Goal: Information Seeking & Learning: Learn about a topic

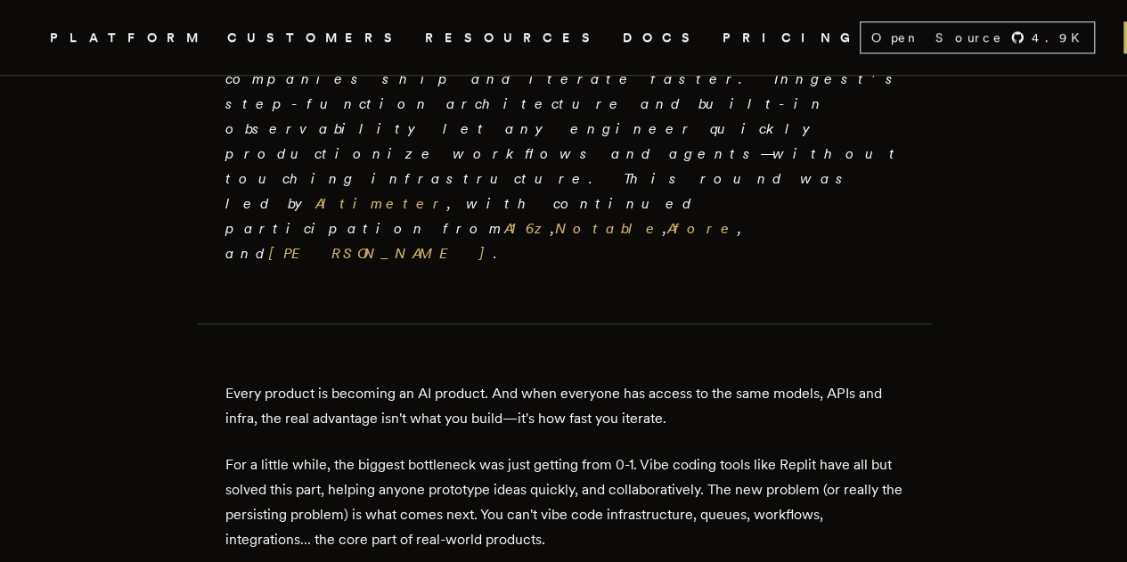
scroll to position [650, 0]
click at [518, 382] on p "Every product is becoming an AI product. And when everyone has access to the sa…" at bounding box center [563, 407] width 677 height 50
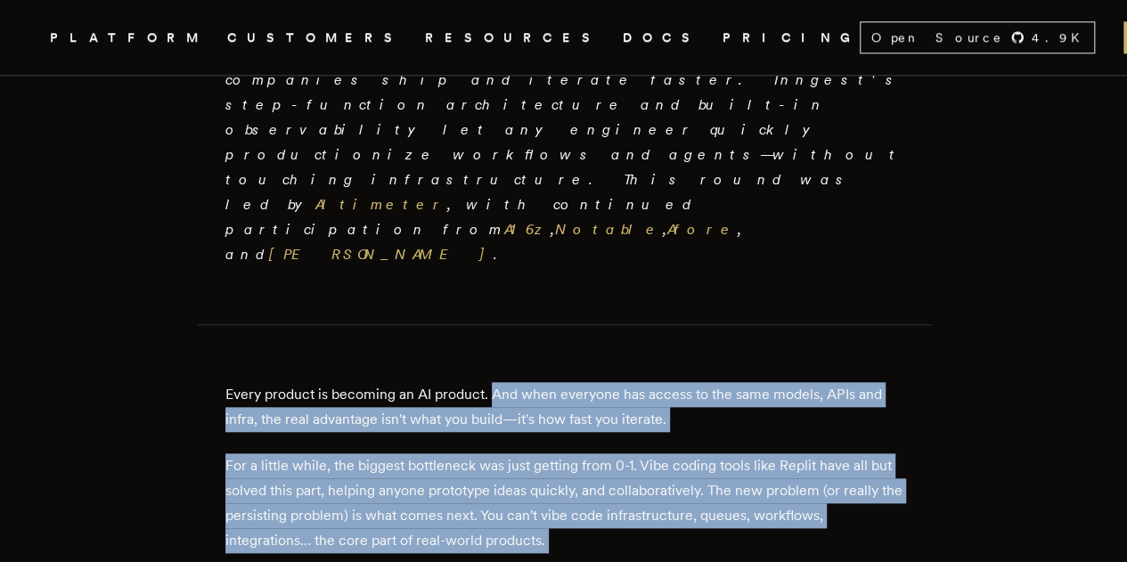
drag, startPoint x: 518, startPoint y: 263, endPoint x: 741, endPoint y: 418, distance: 271.3
click at [741, 453] on p "For a little while, the biggest bottleneck was just getting from 0-1. Vibe codi…" at bounding box center [563, 503] width 677 height 100
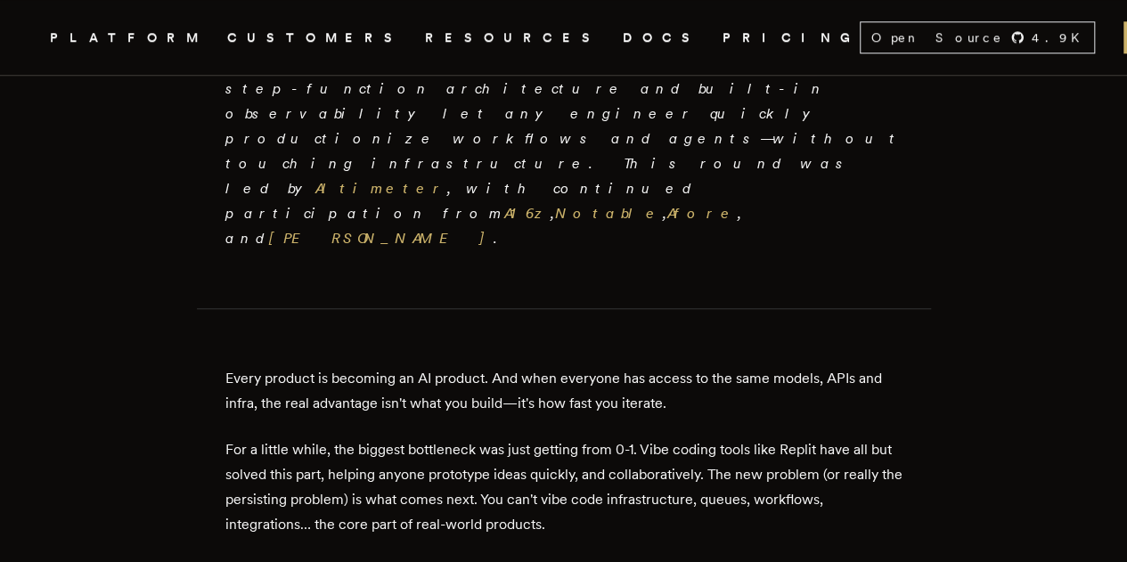
scroll to position [677, 0]
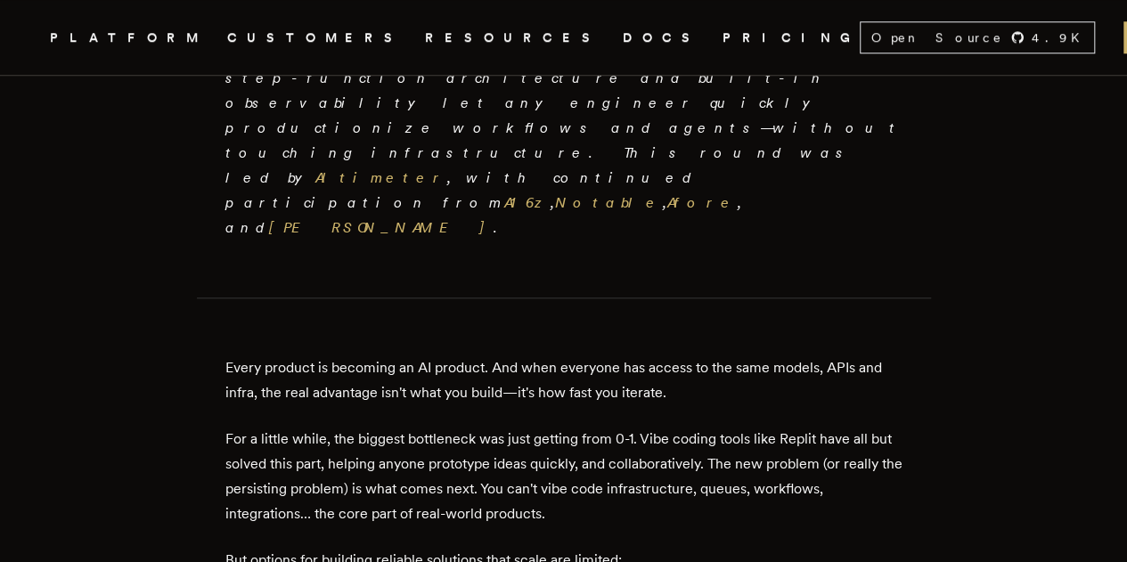
click at [299, 355] on p "Every product is becoming an AI product. And when everyone has access to the sa…" at bounding box center [563, 380] width 677 height 50
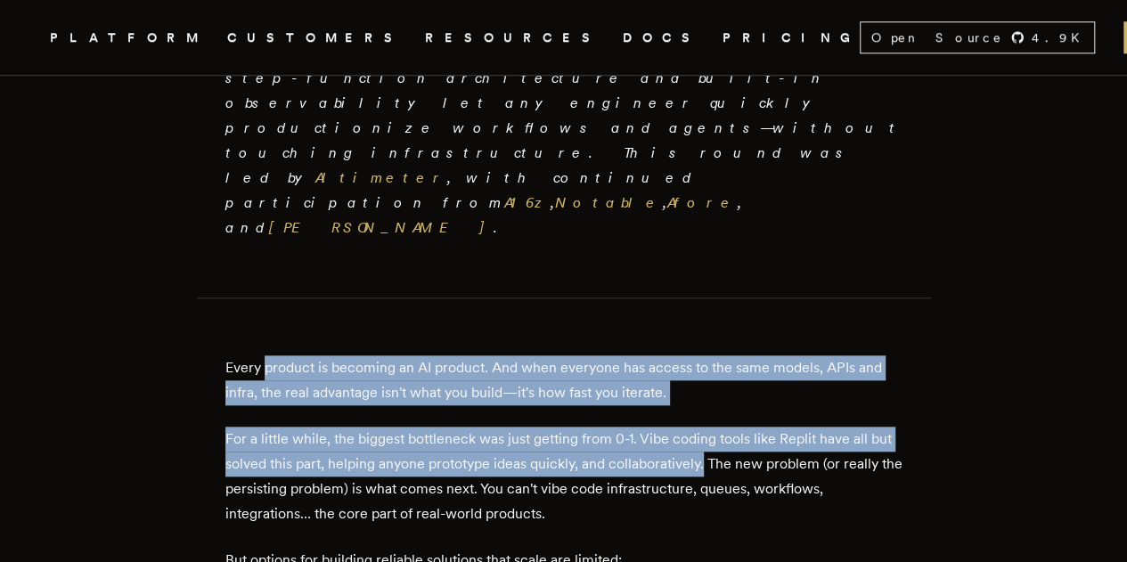
drag, startPoint x: 299, startPoint y: 229, endPoint x: 746, endPoint y: 345, distance: 461.0
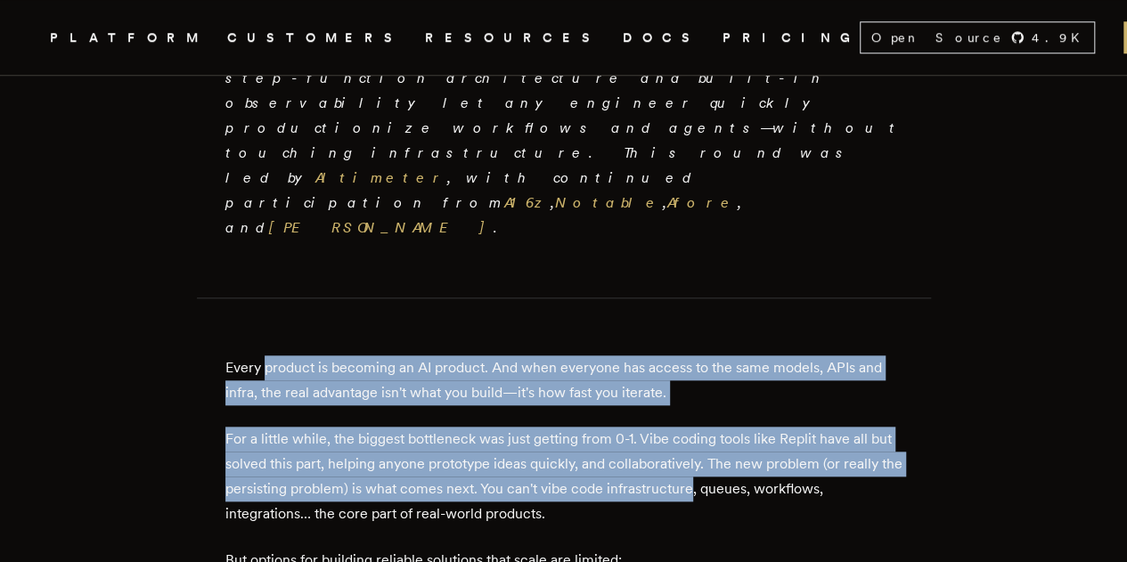
click at [746, 427] on p "For a little while, the biggest bottleneck was just getting from 0-1. Vibe codi…" at bounding box center [563, 477] width 677 height 100
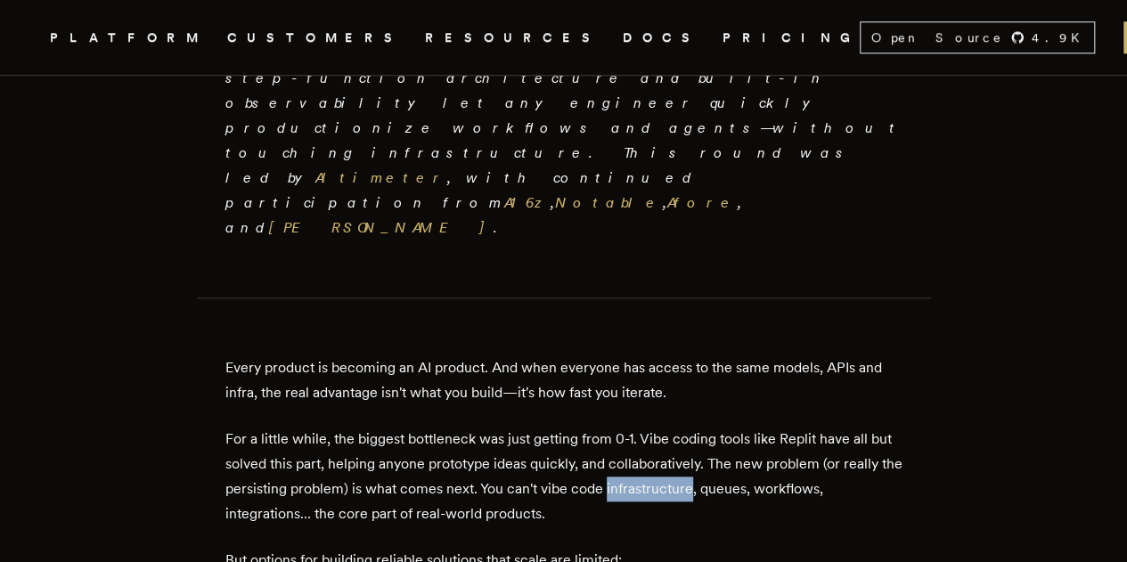
click at [746, 427] on p "For a little while, the biggest bottleneck was just getting from 0-1. Vibe codi…" at bounding box center [563, 477] width 677 height 100
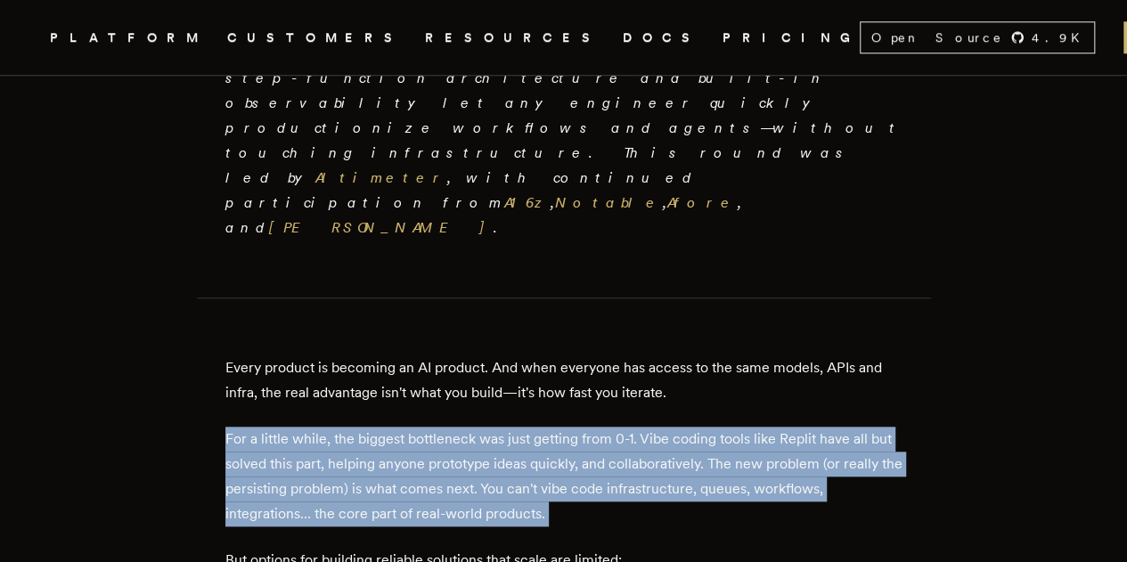
click at [746, 427] on p "For a little while, the biggest bottleneck was just getting from 0-1. Vibe codi…" at bounding box center [563, 477] width 677 height 100
drag, startPoint x: 746, startPoint y: 345, endPoint x: 526, endPoint y: 277, distance: 230.2
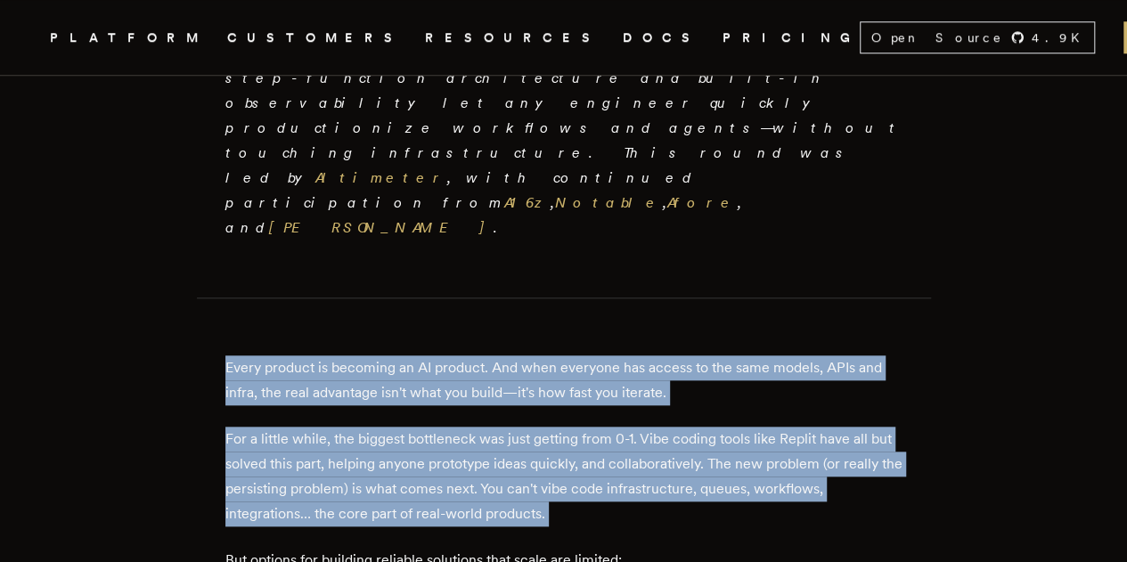
drag, startPoint x: 526, startPoint y: 277, endPoint x: 518, endPoint y: 232, distance: 45.1
click at [518, 355] on p "Every product is becoming an AI product. And when everyone has access to the sa…" at bounding box center [563, 380] width 677 height 50
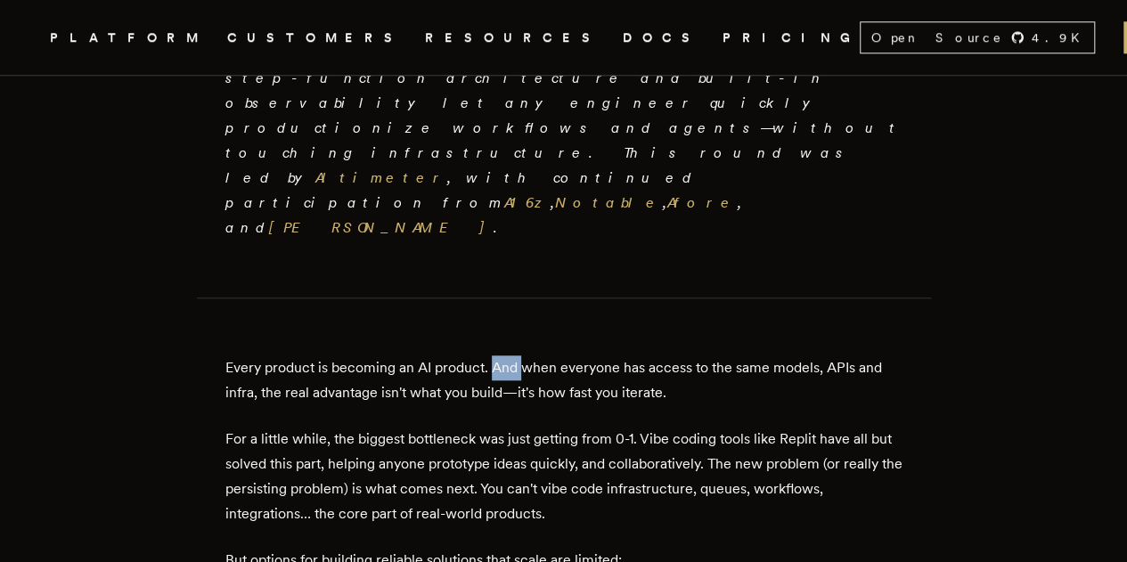
click at [518, 355] on p "Every product is becoming an AI product. And when everyone has access to the sa…" at bounding box center [563, 380] width 677 height 50
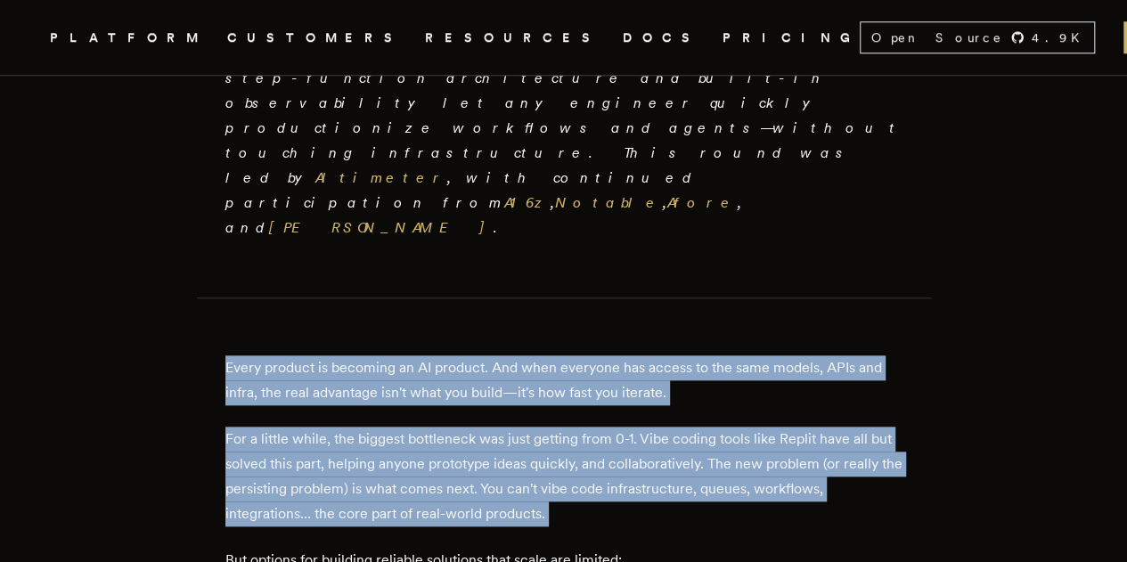
drag, startPoint x: 518, startPoint y: 232, endPoint x: 608, endPoint y: 378, distance: 170.8
click at [608, 427] on p "For a little while, the biggest bottleneck was just getting from 0-1. Vibe codi…" at bounding box center [563, 477] width 677 height 100
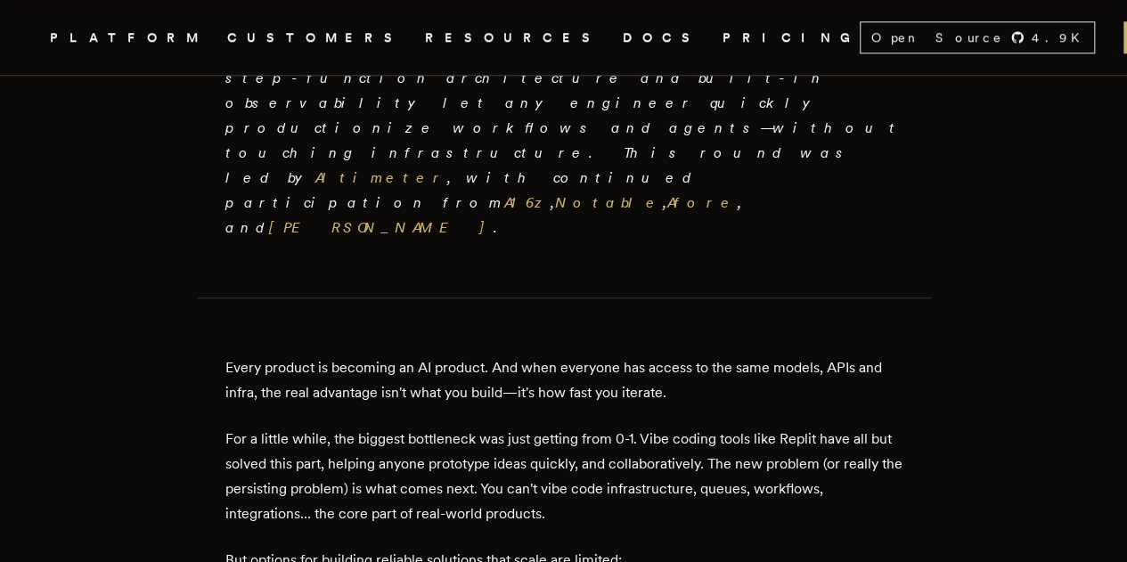
click at [608, 427] on p "For a little while, the biggest bottleneck was just getting from 0-1. Vibe codi…" at bounding box center [563, 477] width 677 height 100
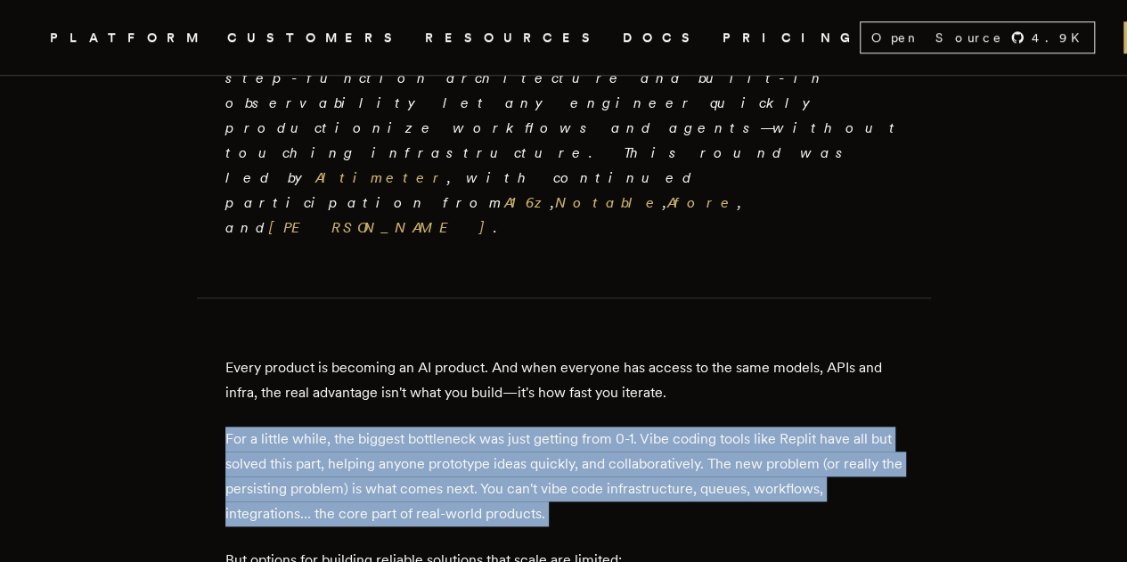
drag, startPoint x: 608, startPoint y: 378, endPoint x: 331, endPoint y: 284, distance: 292.4
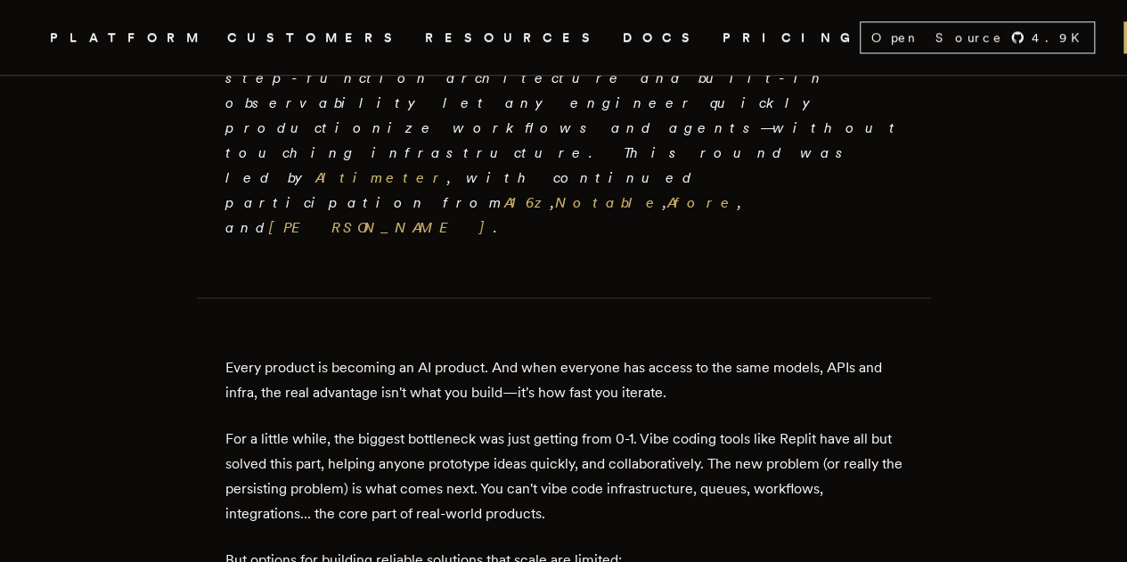
click at [242, 355] on p "Every product is becoming an AI product. And when everyone has access to the sa…" at bounding box center [563, 380] width 677 height 50
click at [663, 548] on p "But options for building reliable solutions that scale are limited:" at bounding box center [563, 560] width 677 height 25
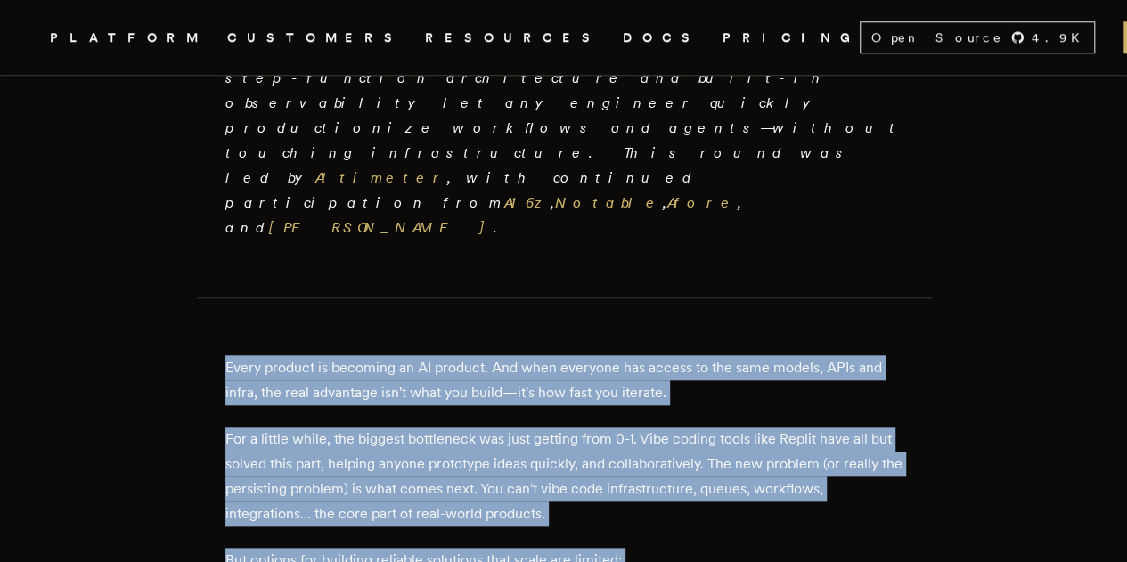
drag, startPoint x: 663, startPoint y: 428, endPoint x: 271, endPoint y: 255, distance: 428.7
click at [271, 355] on p "Every product is becoming an AI product. And when everyone has access to the sa…" at bounding box center [563, 380] width 677 height 50
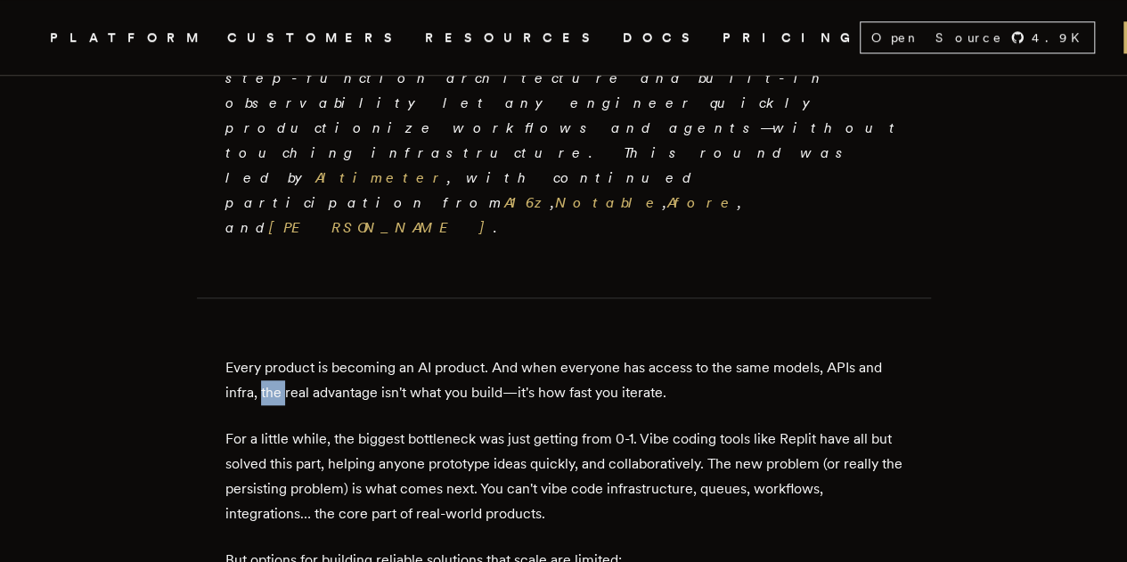
click at [271, 355] on p "Every product is becoming an AI product. And when everyone has access to the sa…" at bounding box center [563, 380] width 677 height 50
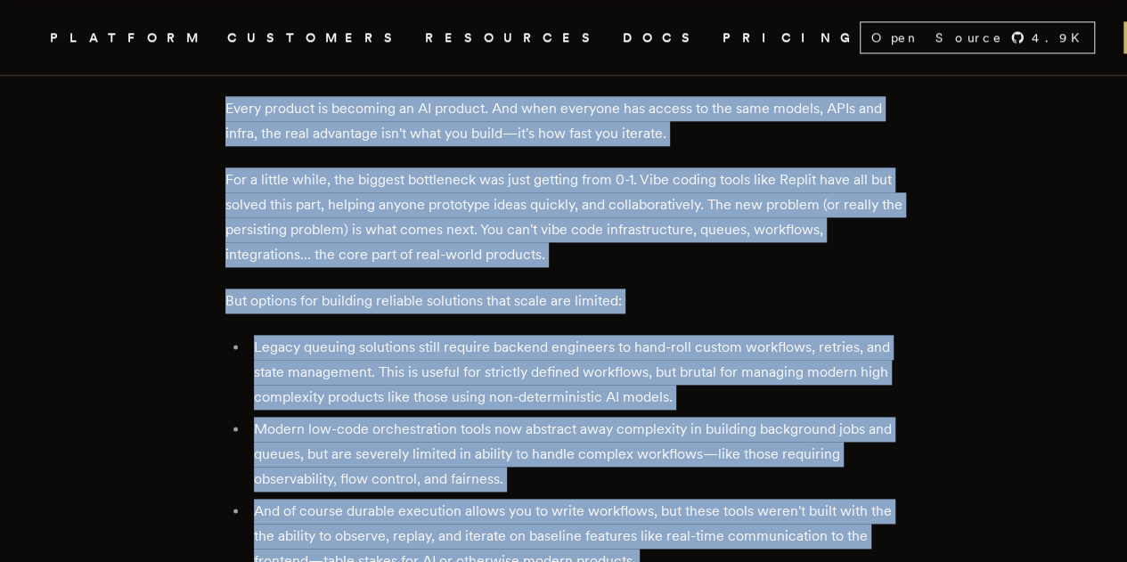
scroll to position [1003, 0]
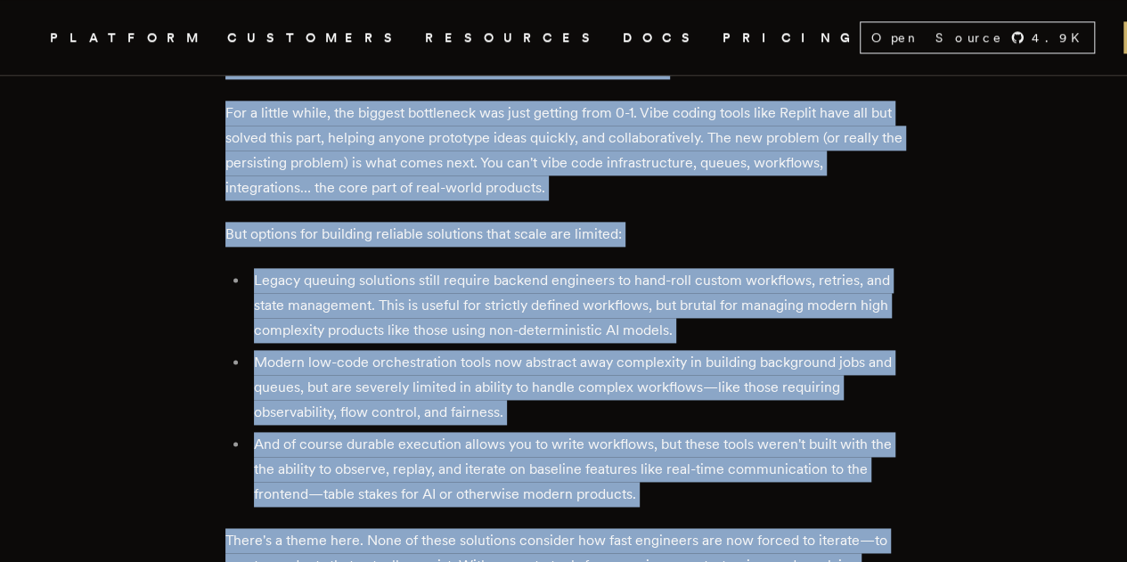
drag, startPoint x: 271, startPoint y: 255, endPoint x: 739, endPoint y: 523, distance: 539.8
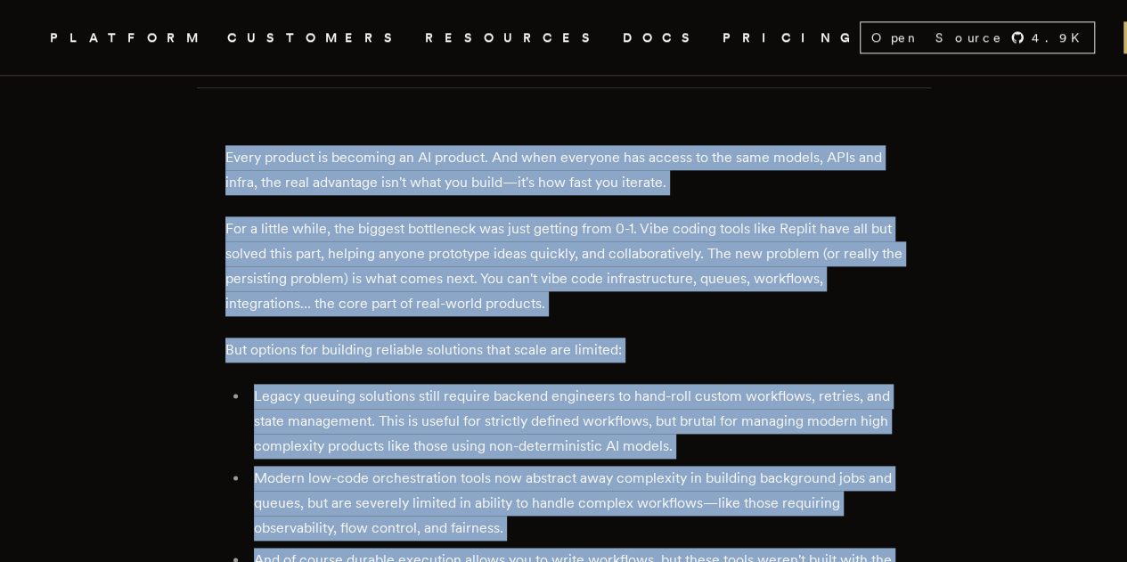
scroll to position [886, 0]
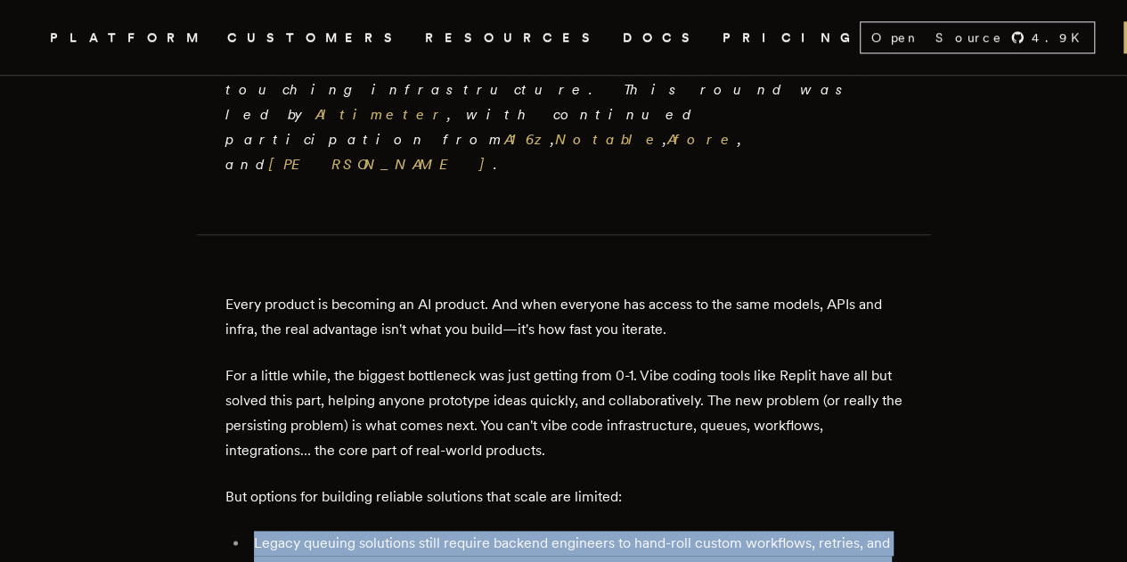
scroll to position [739, 0]
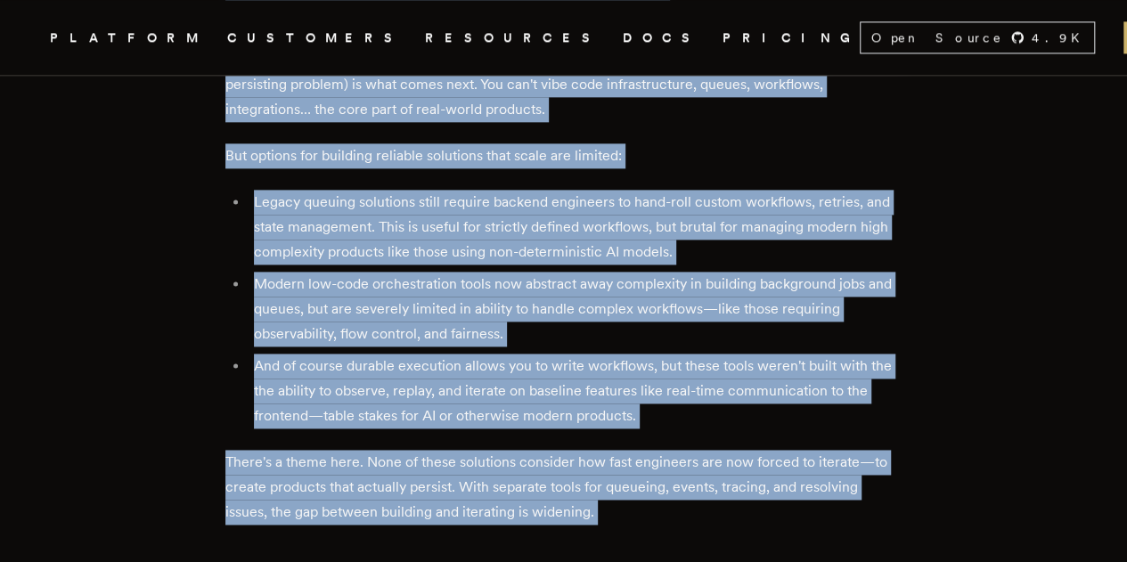
scroll to position [1341, 0]
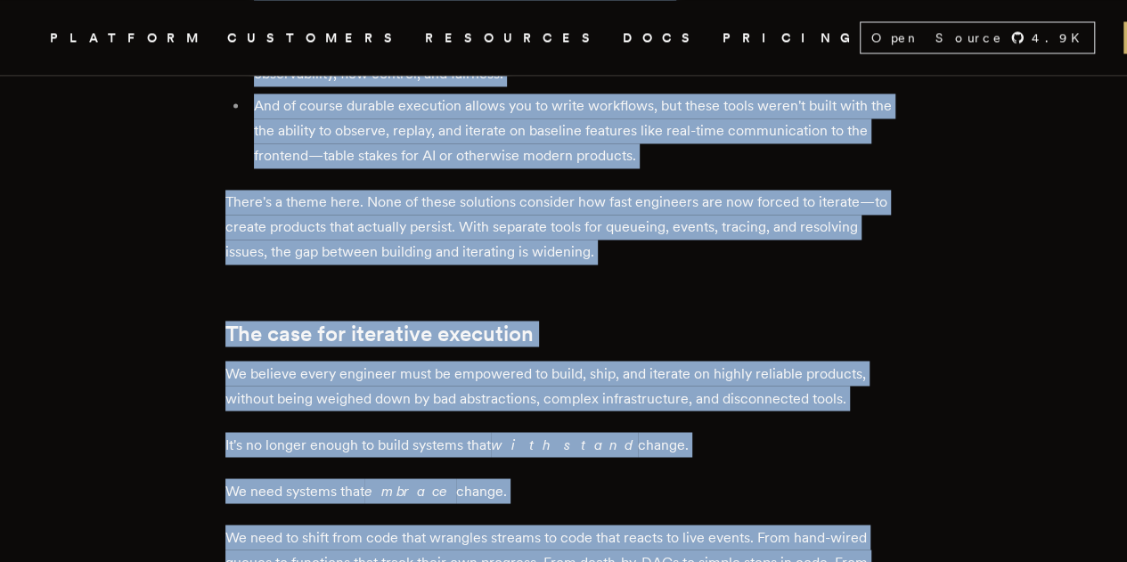
drag, startPoint x: 907, startPoint y: 206, endPoint x: 910, endPoint y: 398, distance: 192.4
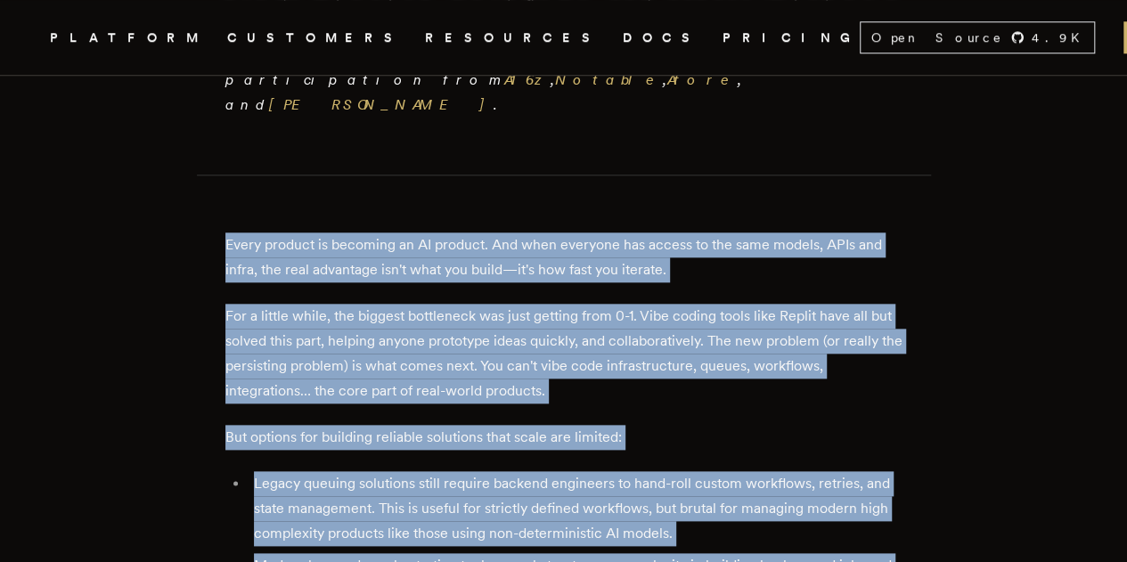
scroll to position [800, 0]
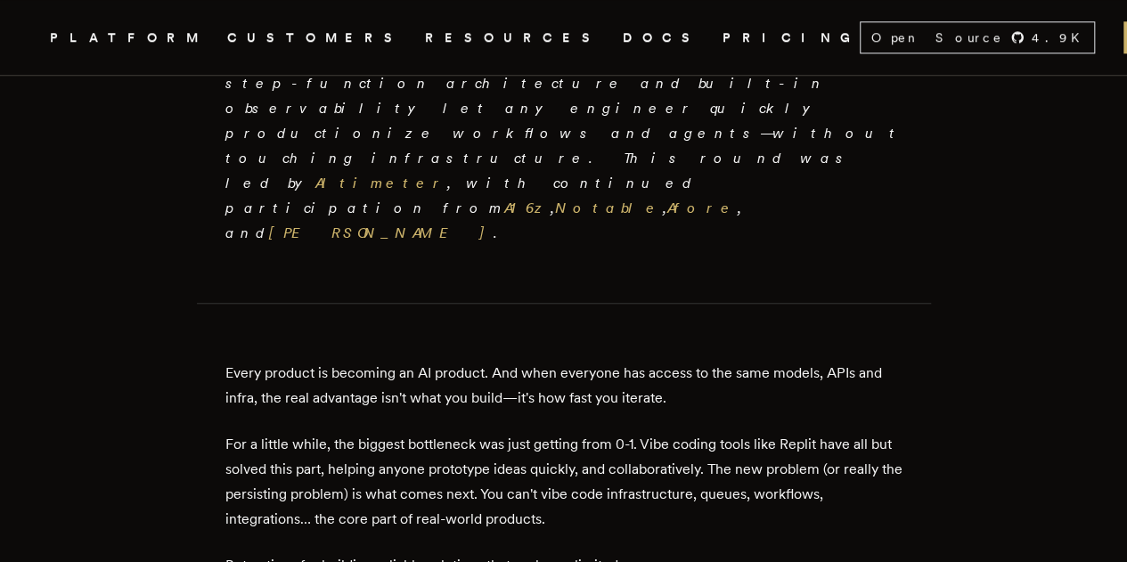
scroll to position [670, 0]
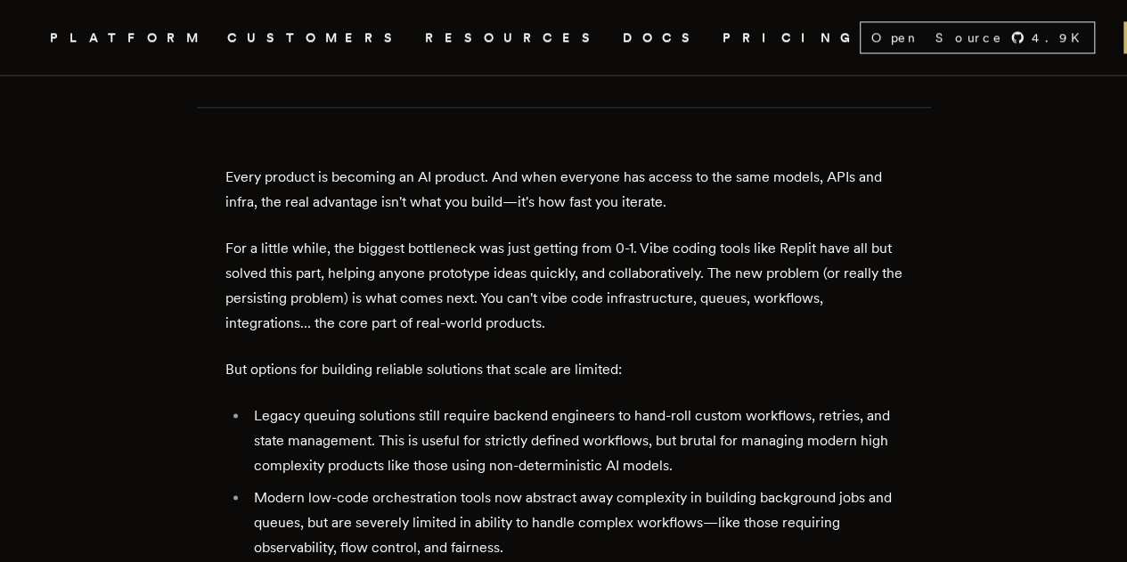
scroll to position [866, 0]
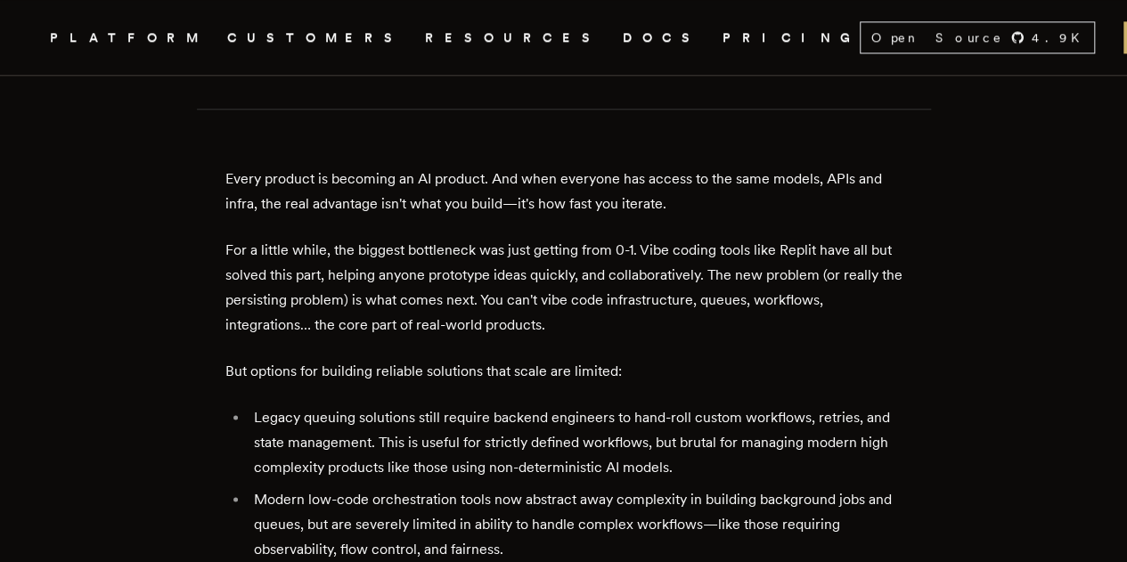
click at [379, 238] on p "For a little while, the biggest bottleneck was just getting from 0-1. Vibe codi…" at bounding box center [563, 288] width 677 height 100
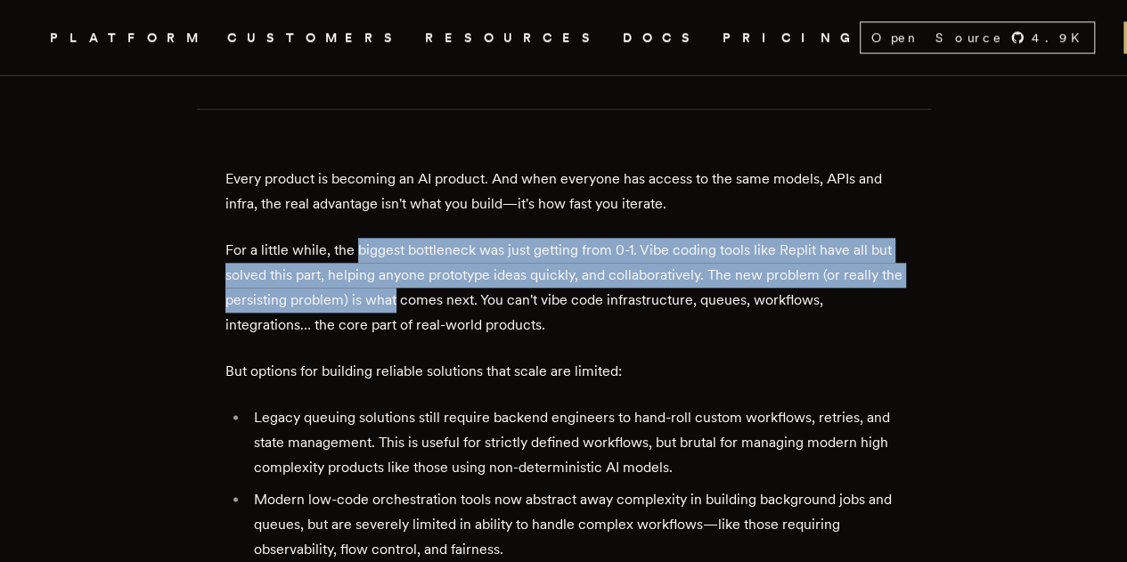
drag, startPoint x: 379, startPoint y: 124, endPoint x: 444, endPoint y: 173, distance: 80.7
click at [444, 238] on p "For a little while, the biggest bottleneck was just getting from 0-1. Vibe codi…" at bounding box center [563, 288] width 677 height 100
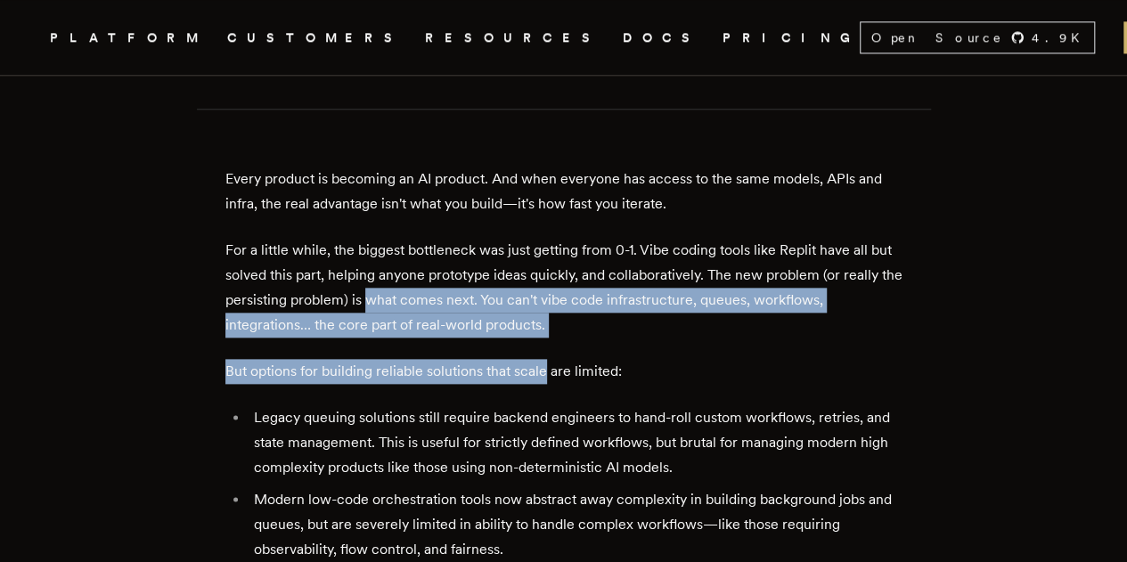
drag, startPoint x: 444, startPoint y: 173, endPoint x: 536, endPoint y: 205, distance: 98.0
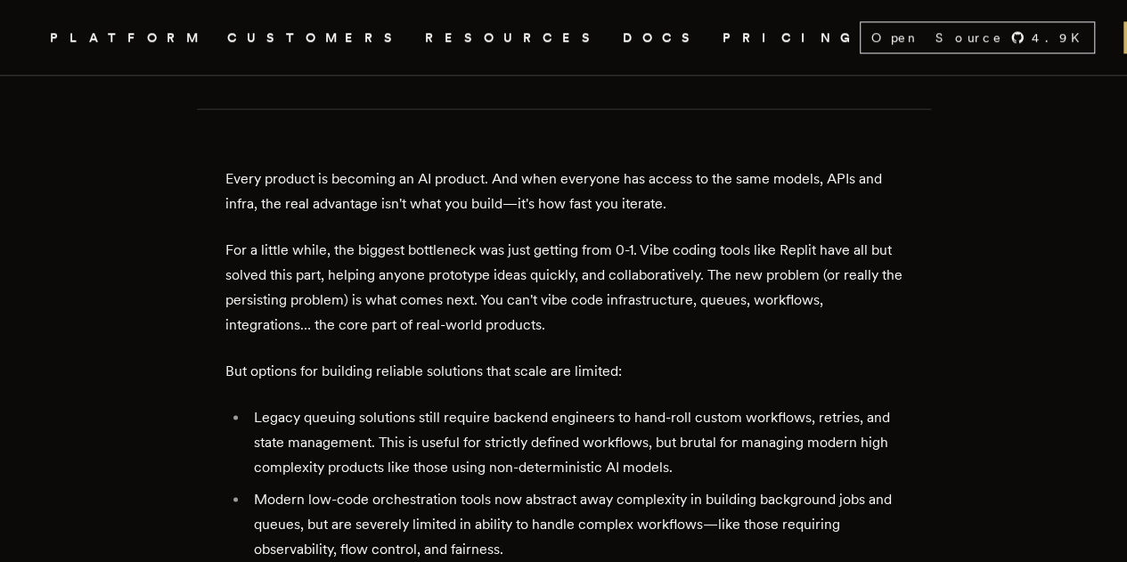
click at [250, 359] on p "But options for building reliable solutions that scale are limited:" at bounding box center [563, 371] width 677 height 25
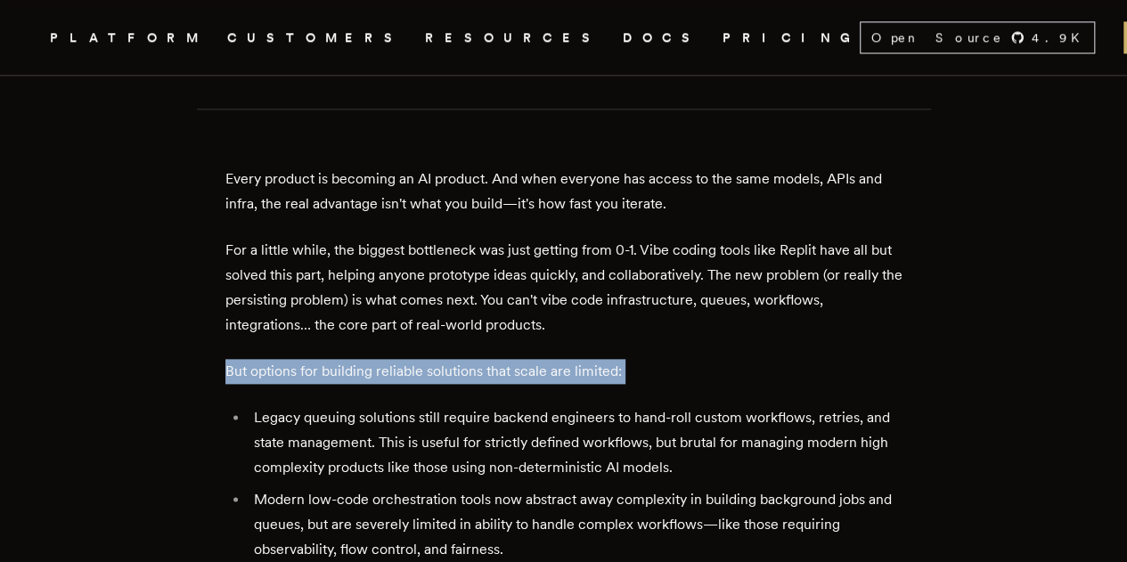
drag, startPoint x: 250, startPoint y: 230, endPoint x: 648, endPoint y: 239, distance: 398.2
click at [648, 359] on p "But options for building reliable solutions that scale are limited:" at bounding box center [563, 371] width 677 height 25
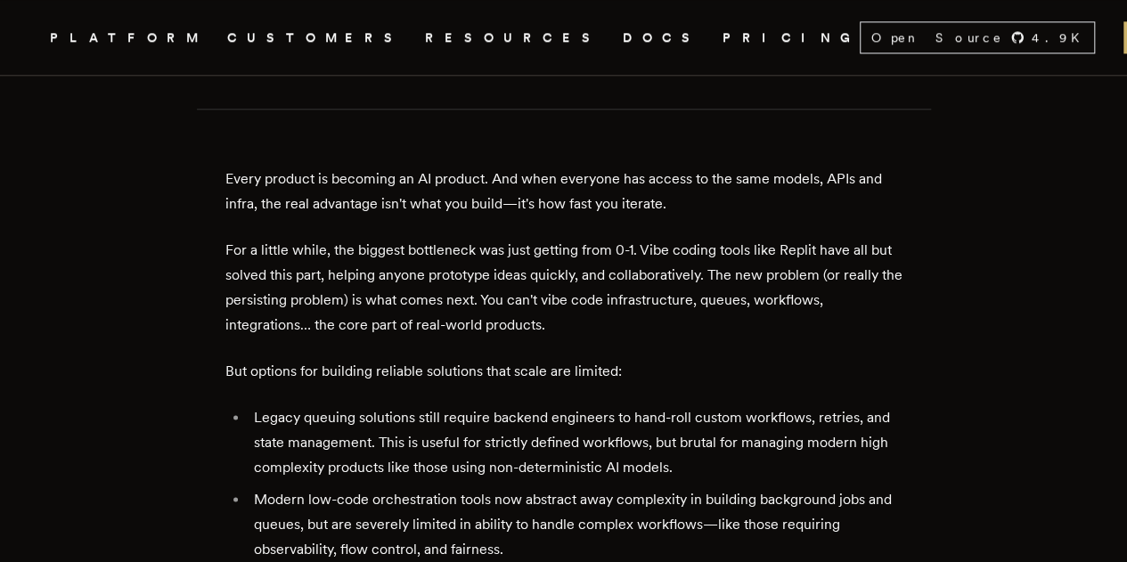
scroll to position [873, 0]
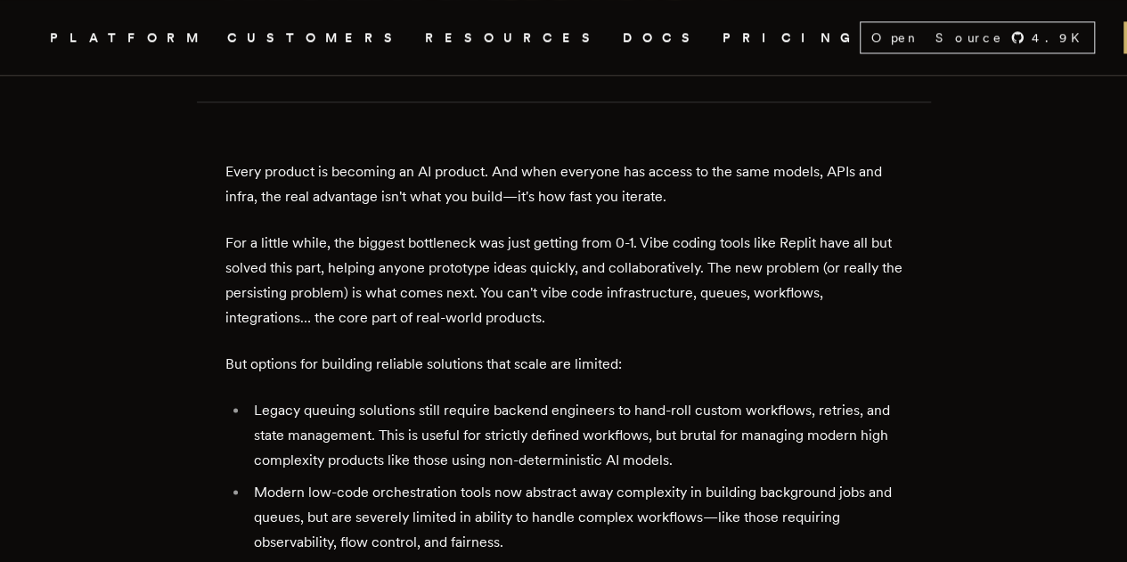
click at [289, 398] on li "Legacy queuing solutions still require backend engineers to hand-roll custom wo…" at bounding box center [576, 435] width 654 height 75
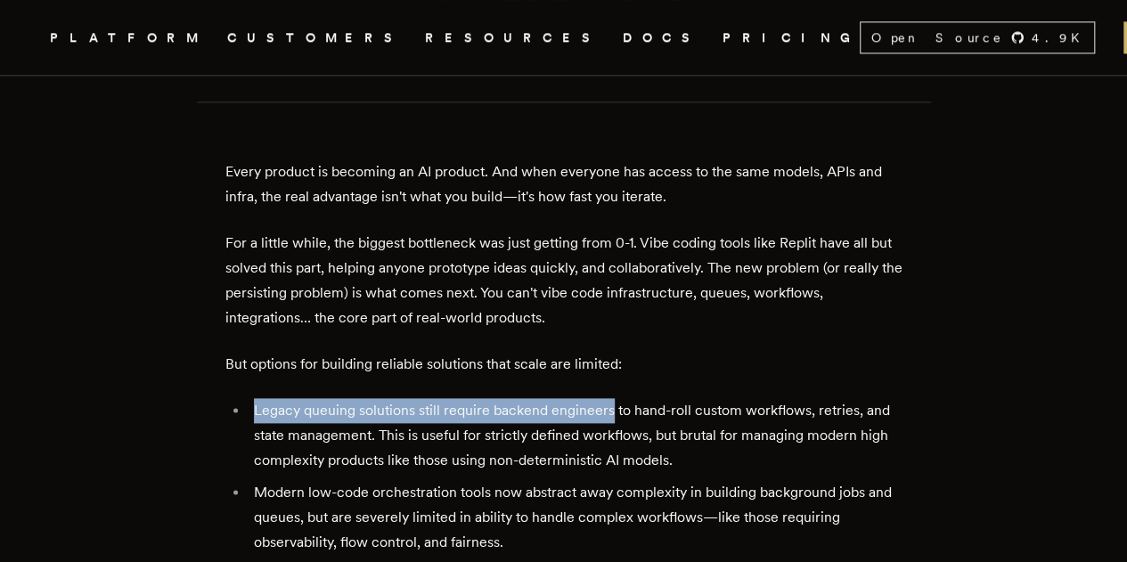
drag, startPoint x: 289, startPoint y: 272, endPoint x: 562, endPoint y: 266, distance: 273.5
click at [562, 398] on li "Legacy queuing solutions still require backend engineers to hand-roll custom wo…" at bounding box center [576, 435] width 654 height 75
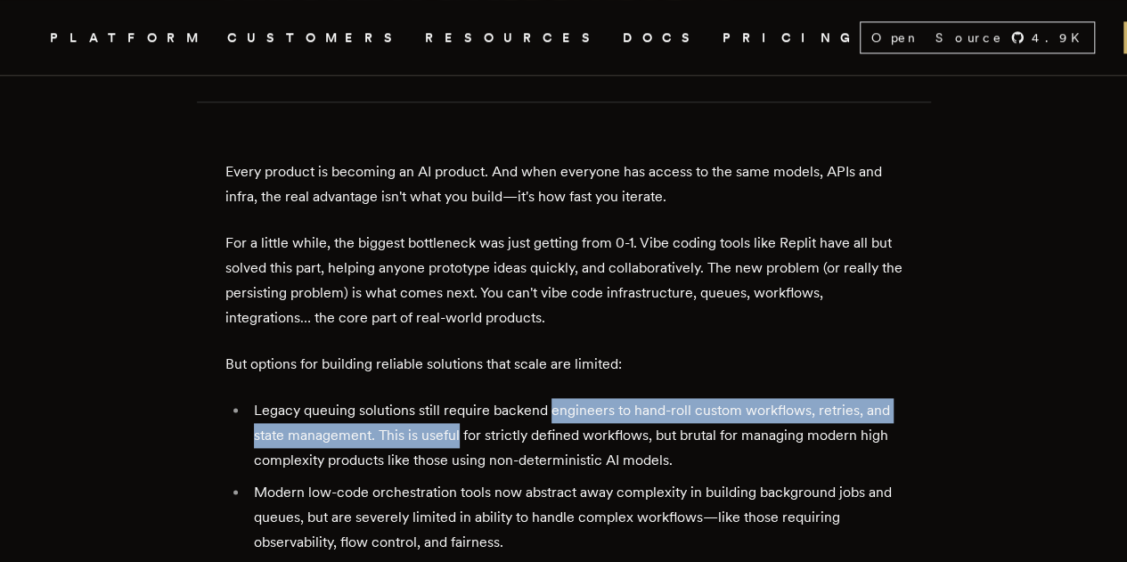
drag, startPoint x: 562, startPoint y: 266, endPoint x: 451, endPoint y: 306, distance: 118.0
click at [451, 398] on li "Legacy queuing solutions still require backend engineers to hand-roll custom wo…" at bounding box center [576, 435] width 654 height 75
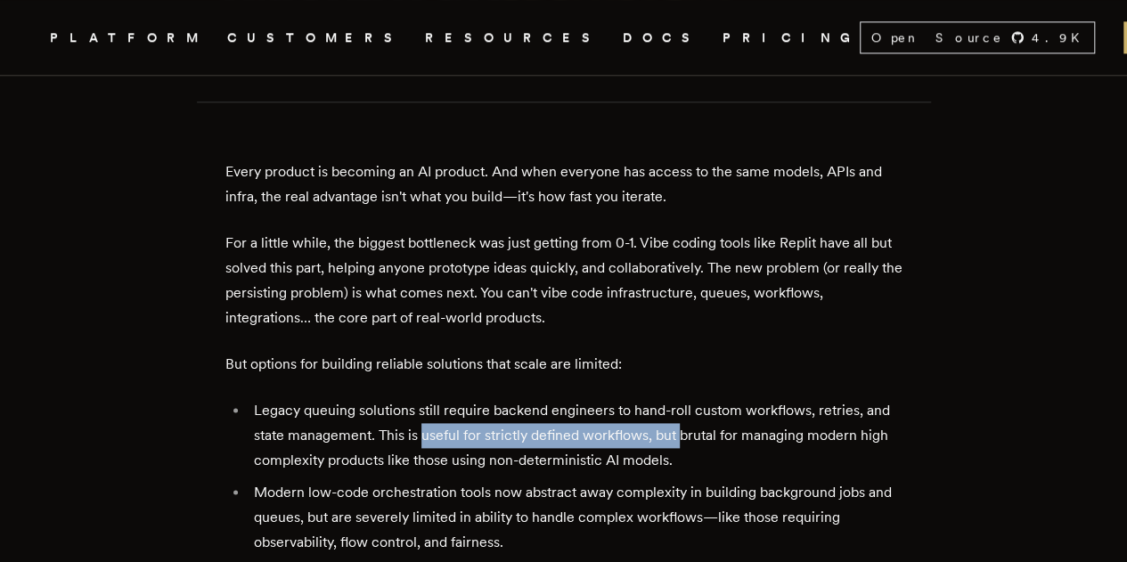
drag, startPoint x: 451, startPoint y: 306, endPoint x: 685, endPoint y: 291, distance: 234.7
click at [685, 398] on li "Legacy queuing solutions still require backend engineers to hand-roll custom wo…" at bounding box center [576, 435] width 654 height 75
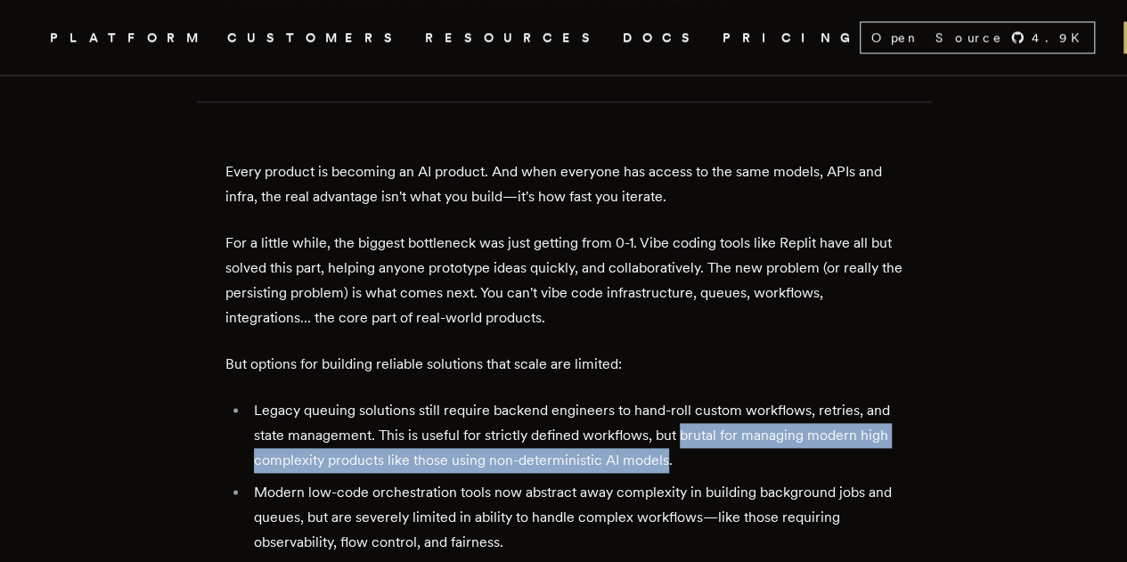
drag, startPoint x: 685, startPoint y: 291, endPoint x: 668, endPoint y: 334, distance: 46.0
click at [668, 398] on li "Legacy queuing solutions still require backend engineers to hand-roll custom wo…" at bounding box center [576, 435] width 654 height 75
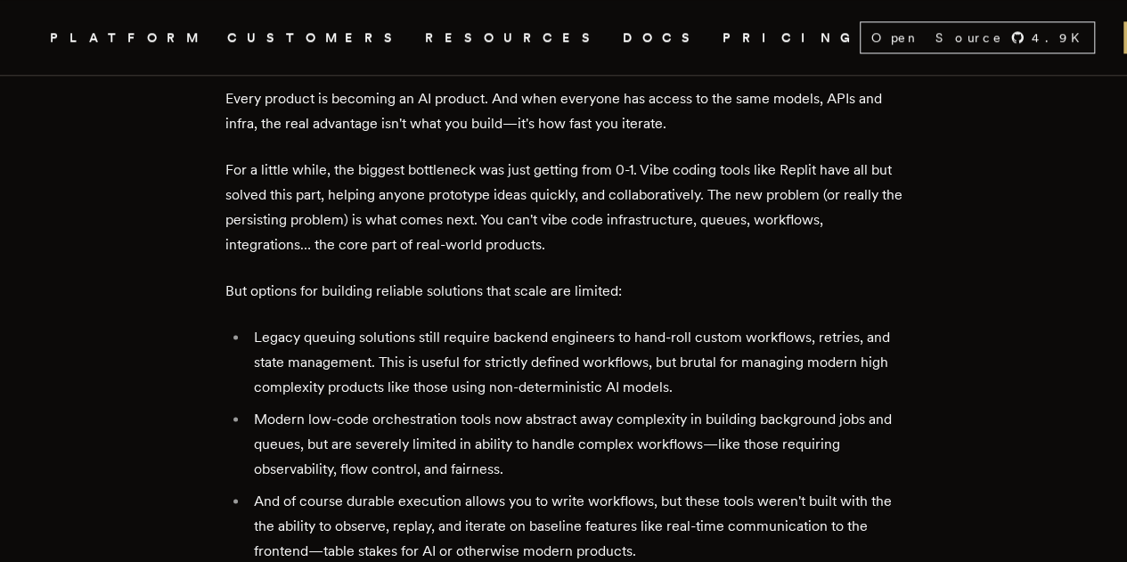
scroll to position [1056, 0]
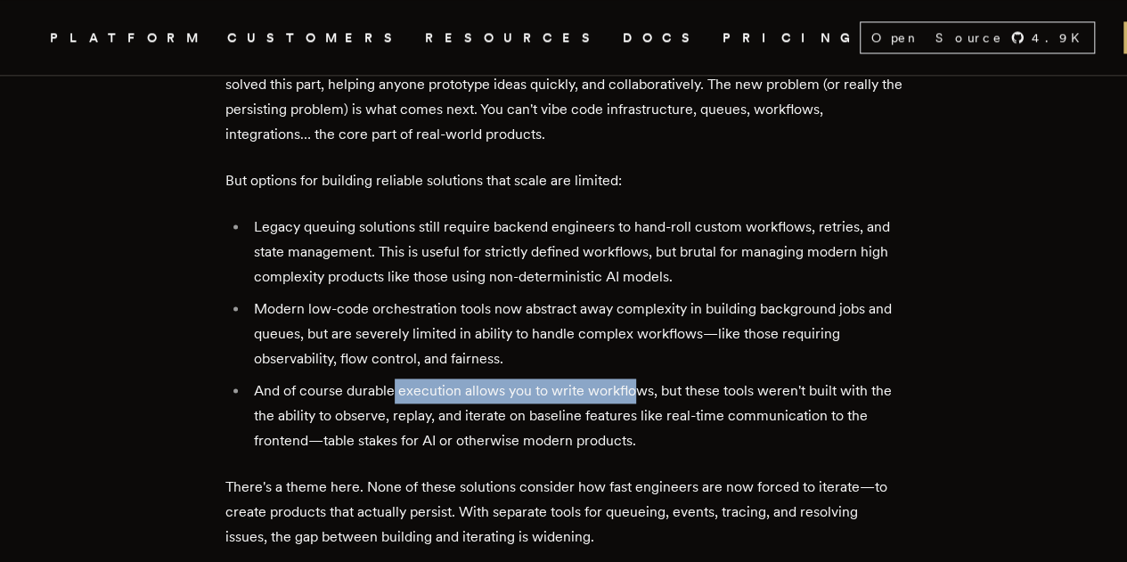
drag, startPoint x: 396, startPoint y: 265, endPoint x: 638, endPoint y: 268, distance: 241.4
click at [638, 379] on li "And of course durable execution allows you to write workflows, but these tools …" at bounding box center [576, 416] width 654 height 75
click at [563, 379] on li "And of course durable execution allows you to write workflows, but these tools …" at bounding box center [576, 416] width 654 height 75
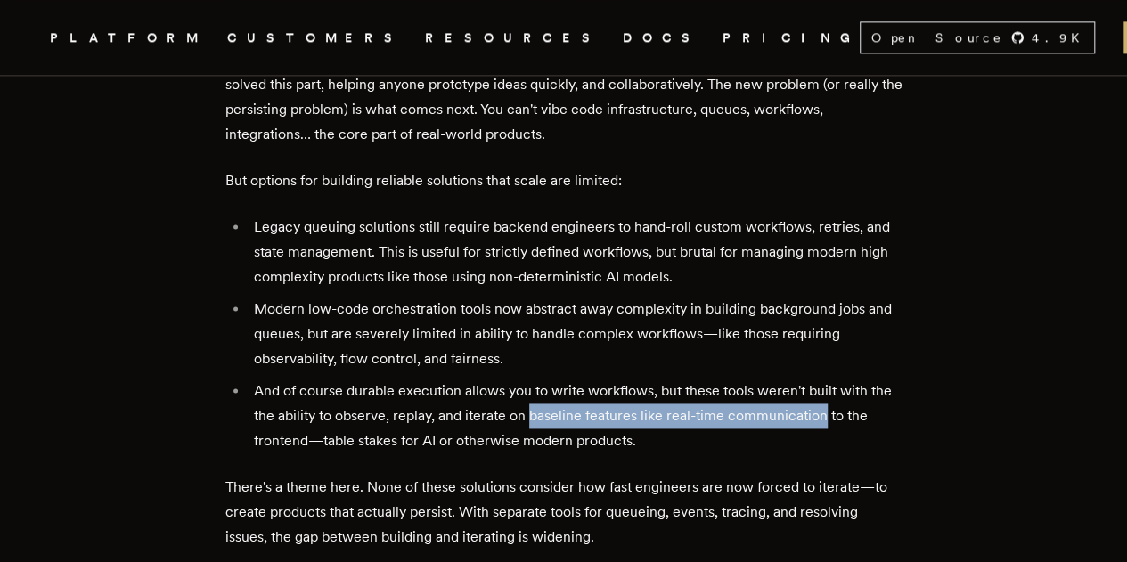
drag, startPoint x: 563, startPoint y: 277, endPoint x: 732, endPoint y: 287, distance: 169.5
click at [732, 379] on li "And of course durable execution allows you to write workflows, but these tools …" at bounding box center [576, 416] width 654 height 75
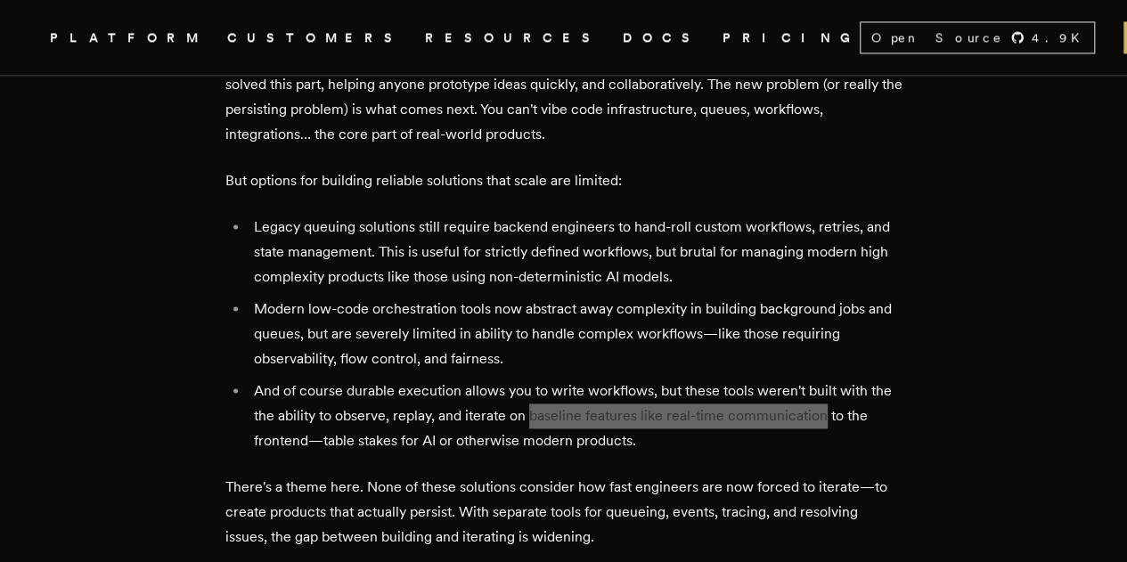
click at [732, 379] on li "And of course durable execution allows you to write workflows, but these tools …" at bounding box center [576, 416] width 654 height 75
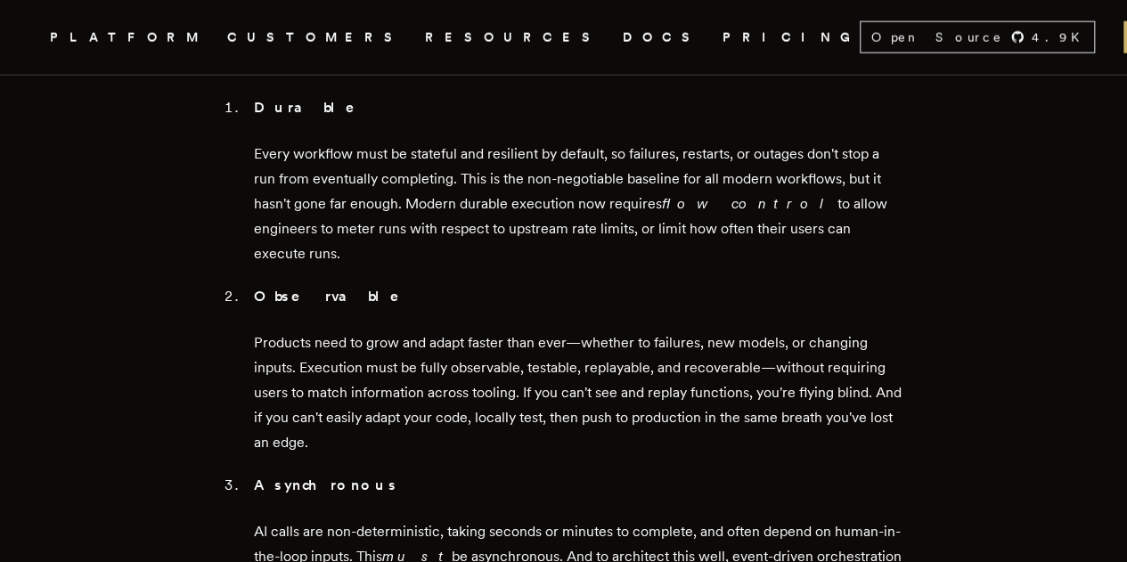
scroll to position [1992, 0]
